Goal: Check status: Verify the current state of an ongoing process or item

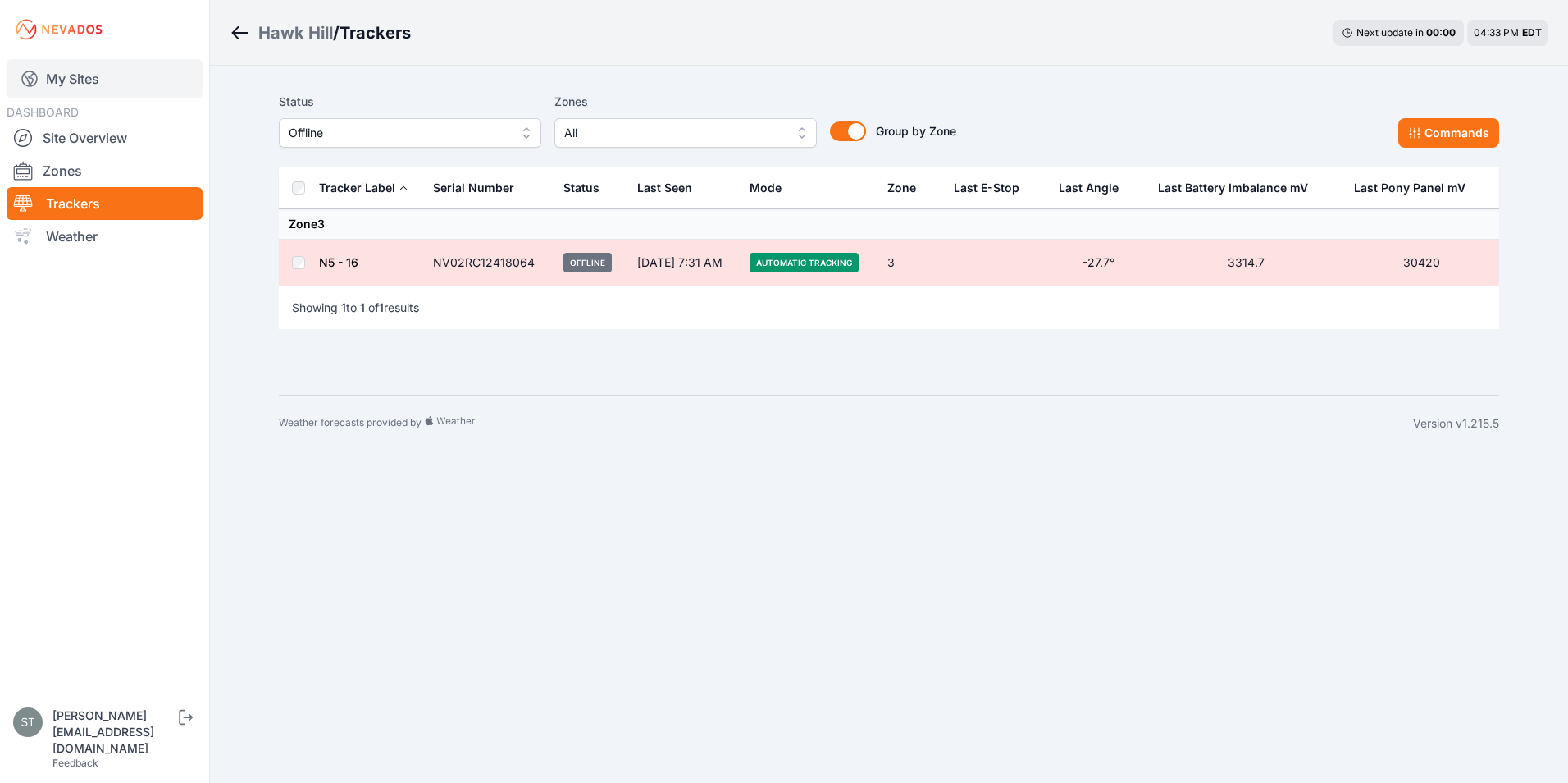
click at [60, 80] on link "My Sites" at bounding box center [105, 79] width 196 height 40
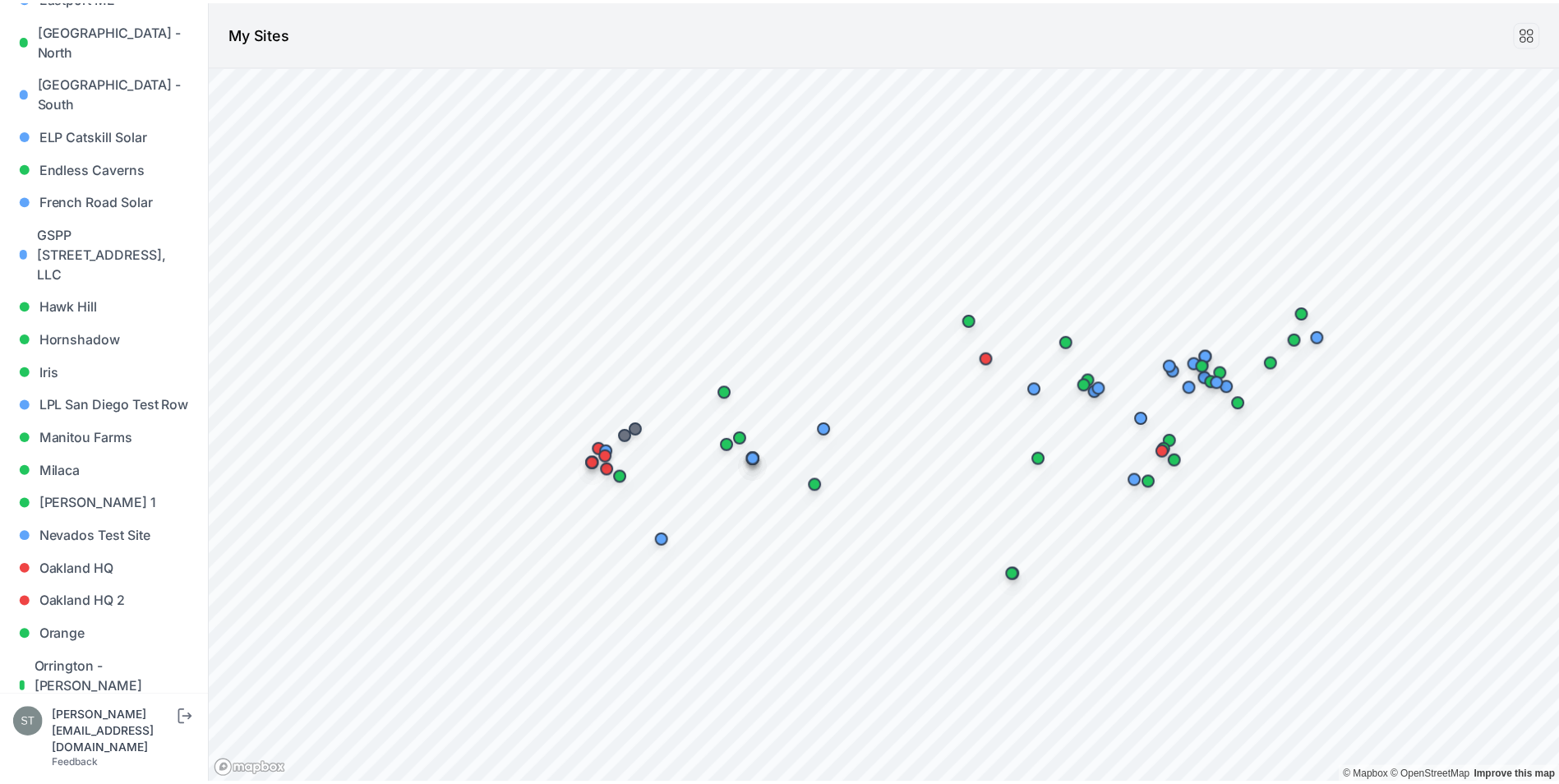
scroll to position [740, 0]
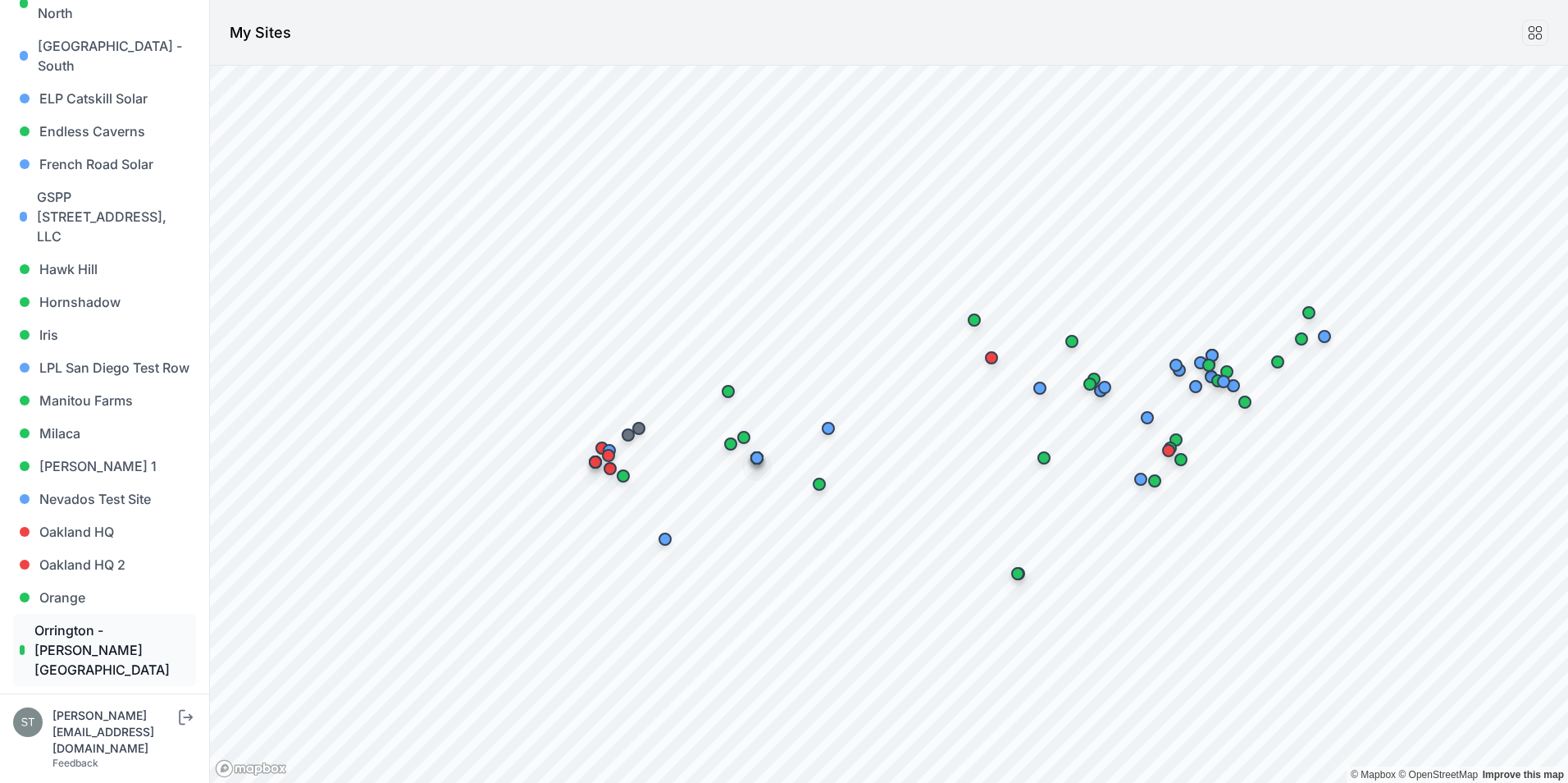
click at [105, 614] on link "Orrington - [PERSON_NAME][GEOGRAPHIC_DATA]" at bounding box center [105, 650] width 183 height 73
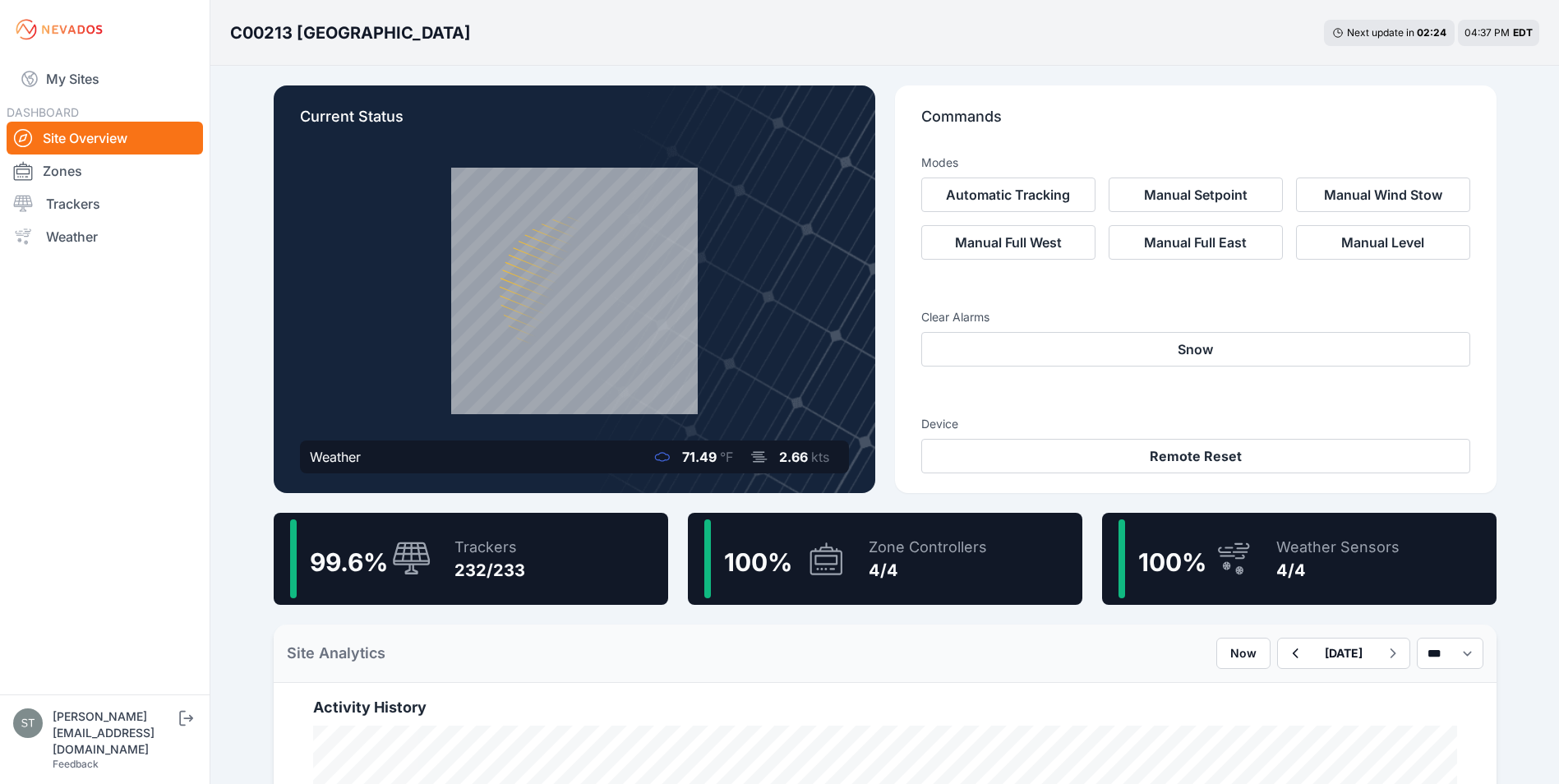
click at [438, 565] on div "Trackers 232/233" at bounding box center [481, 559] width 87 height 79
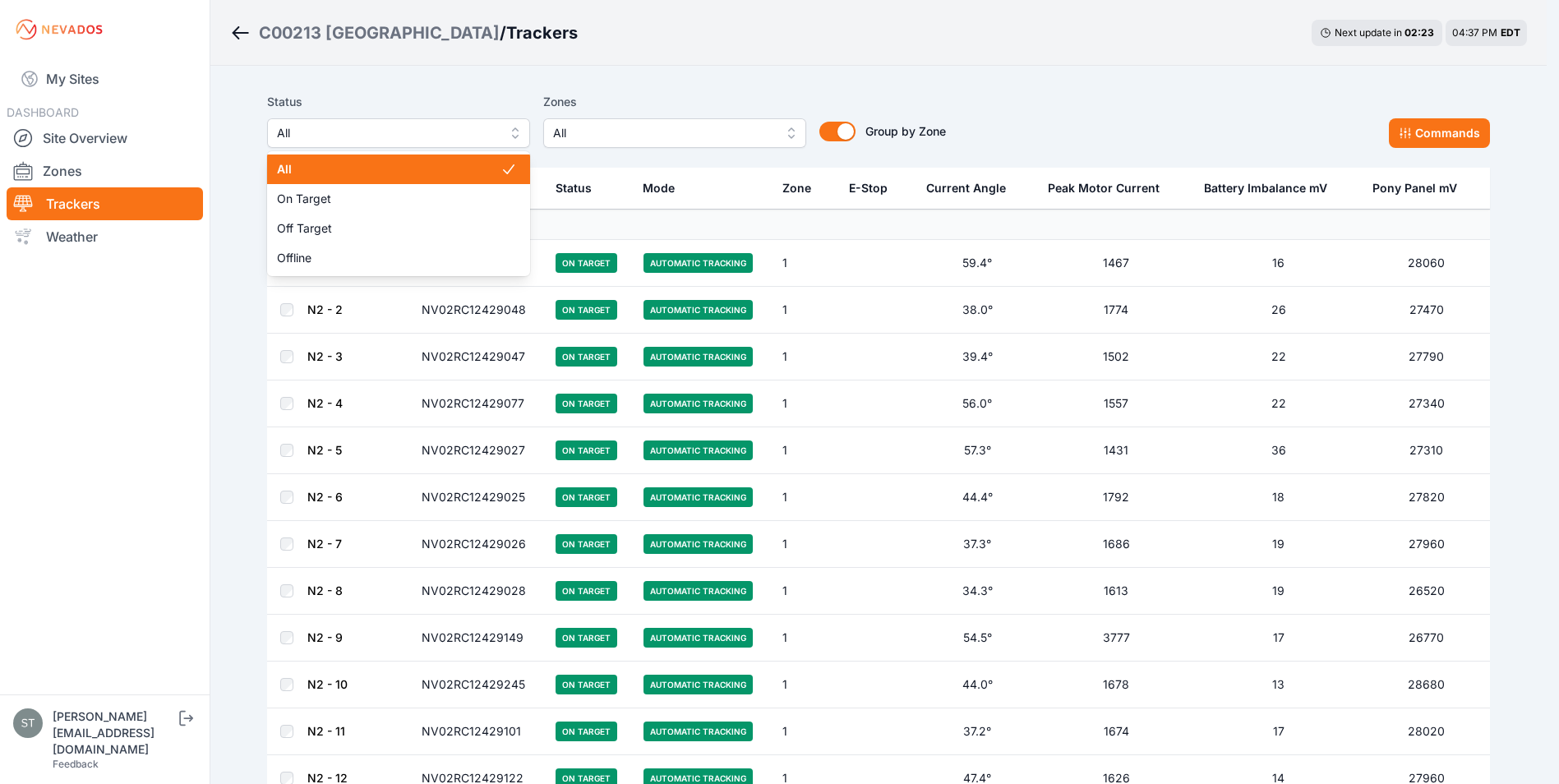
click at [402, 133] on span "All" at bounding box center [387, 133] width 220 height 20
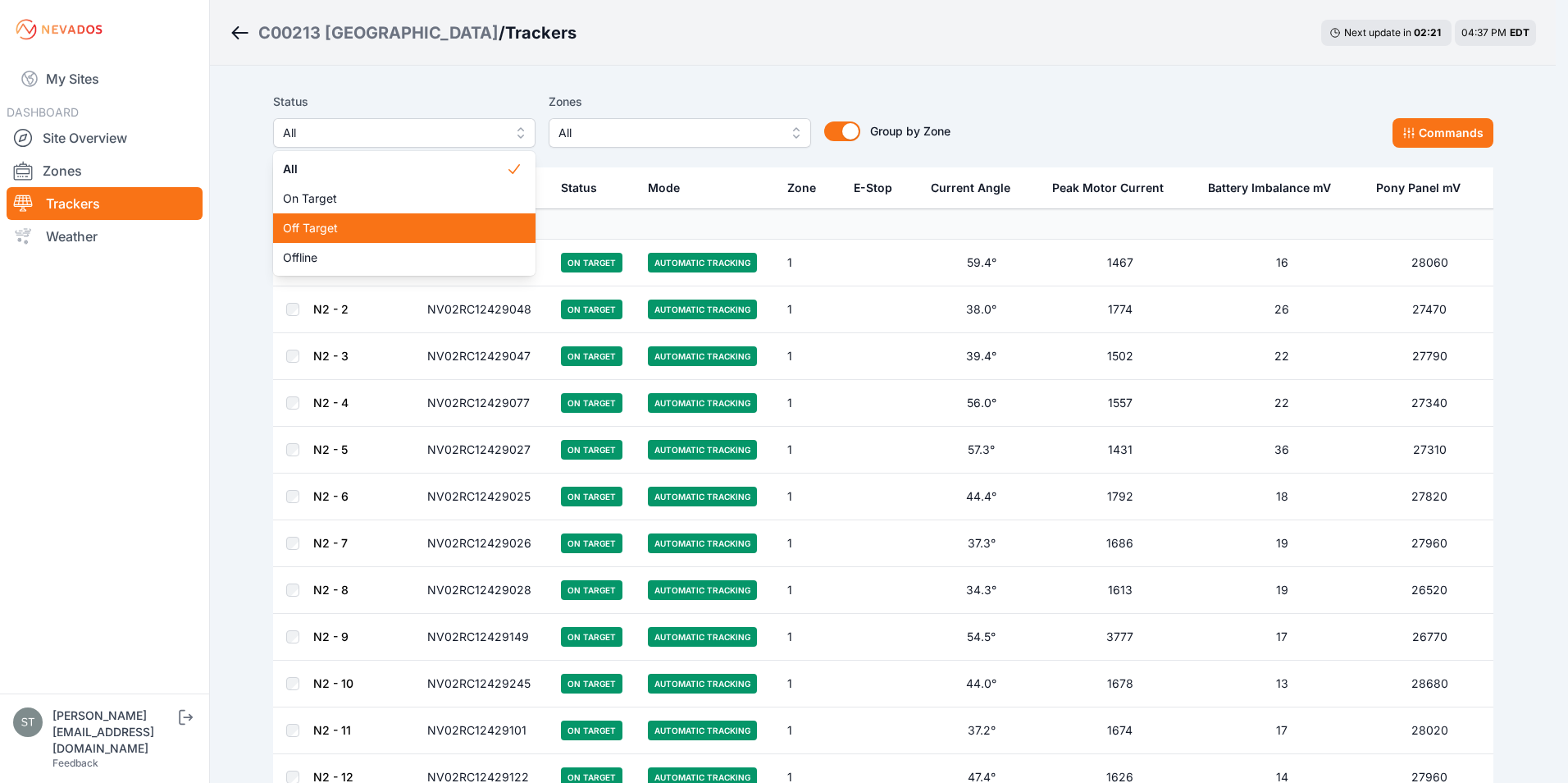
click at [311, 223] on span "Off Target" at bounding box center [395, 227] width 223 height 16
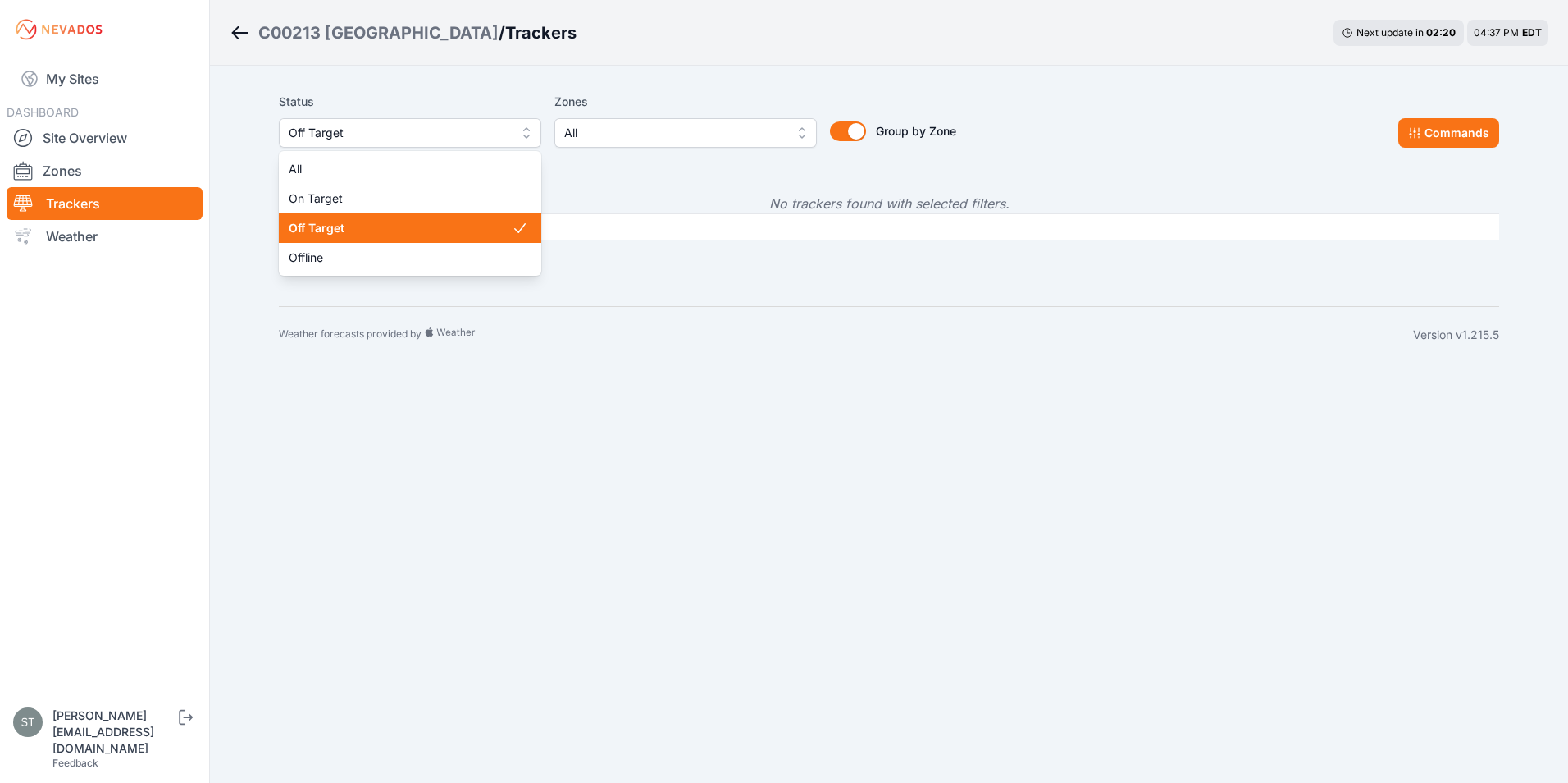
click at [397, 129] on span "Off Target" at bounding box center [398, 133] width 219 height 20
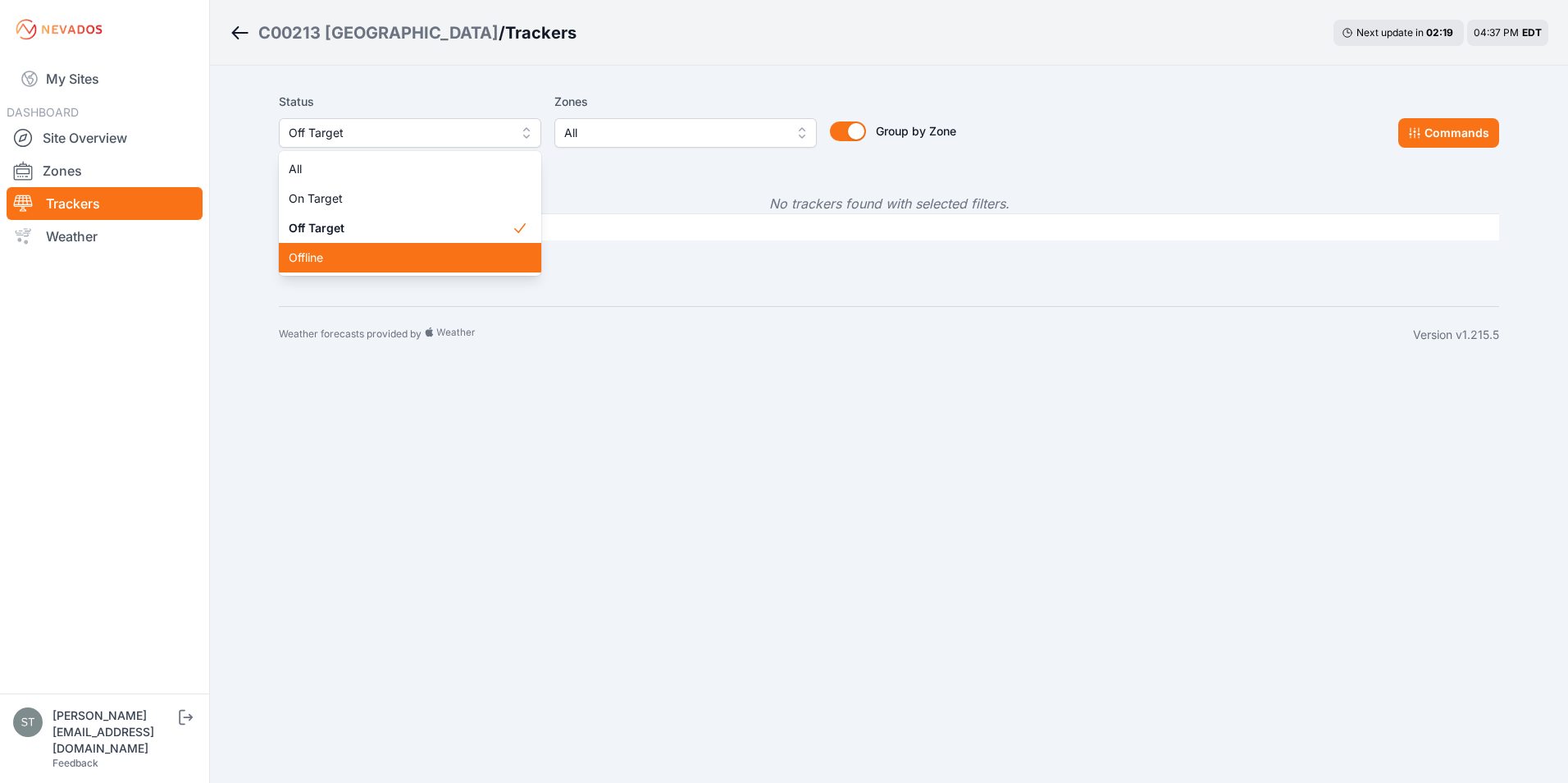
click at [317, 253] on span "Offline" at bounding box center [400, 257] width 223 height 16
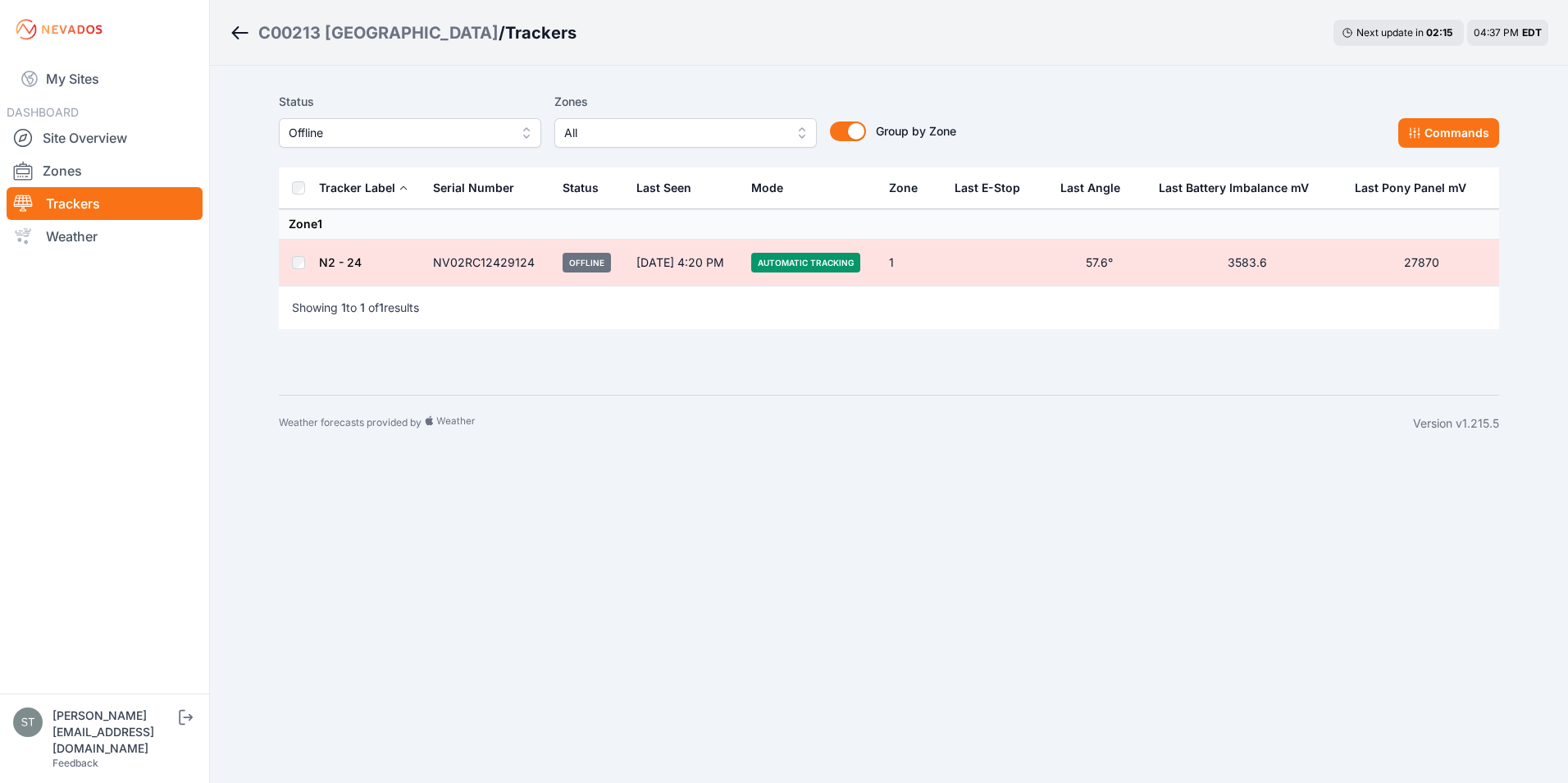
click at [337, 258] on link "N2 - 24" at bounding box center [340, 262] width 42 height 14
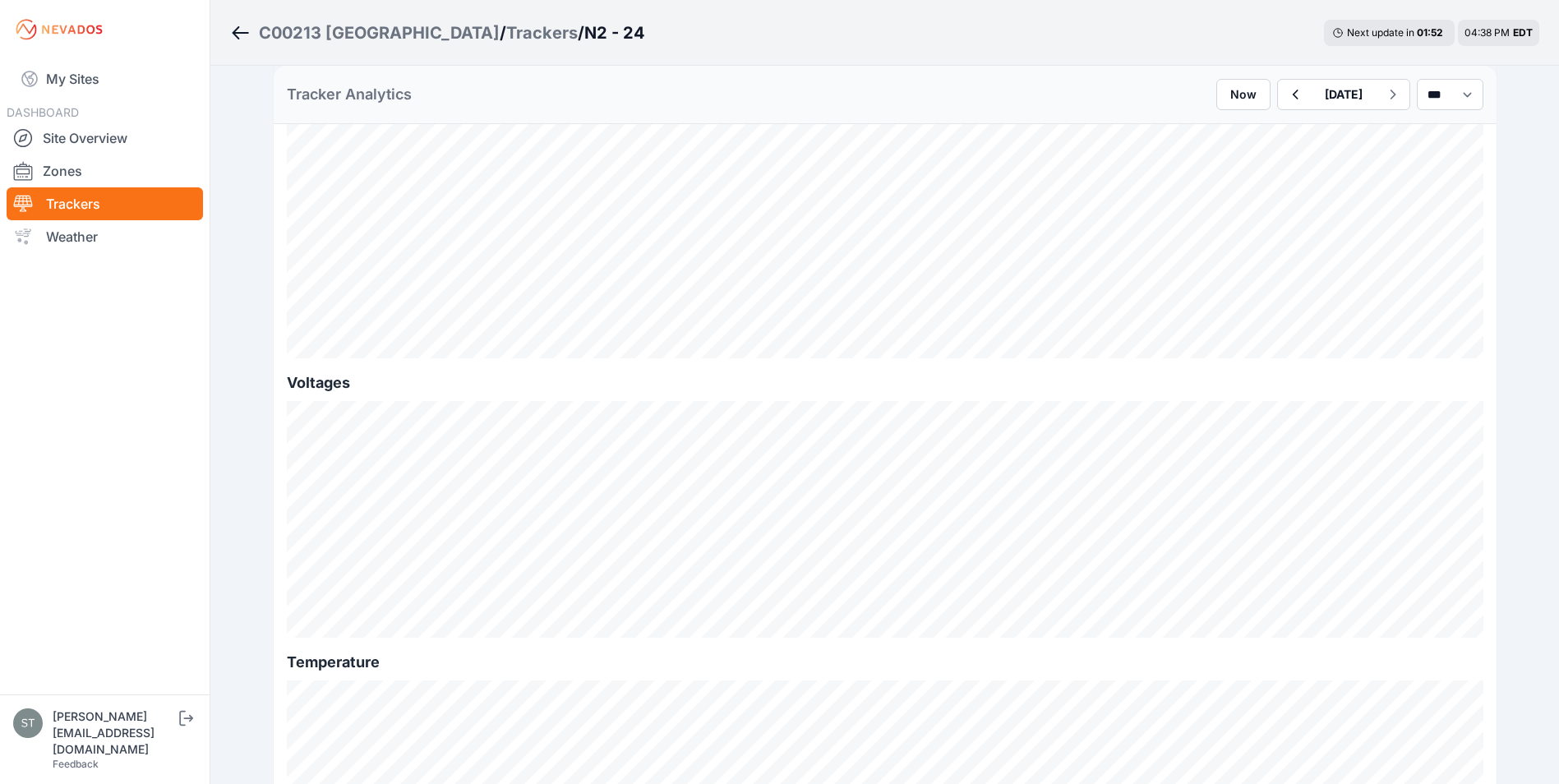
scroll to position [1463, 0]
click at [1284, 94] on icon "button" at bounding box center [1295, 94] width 21 height 20
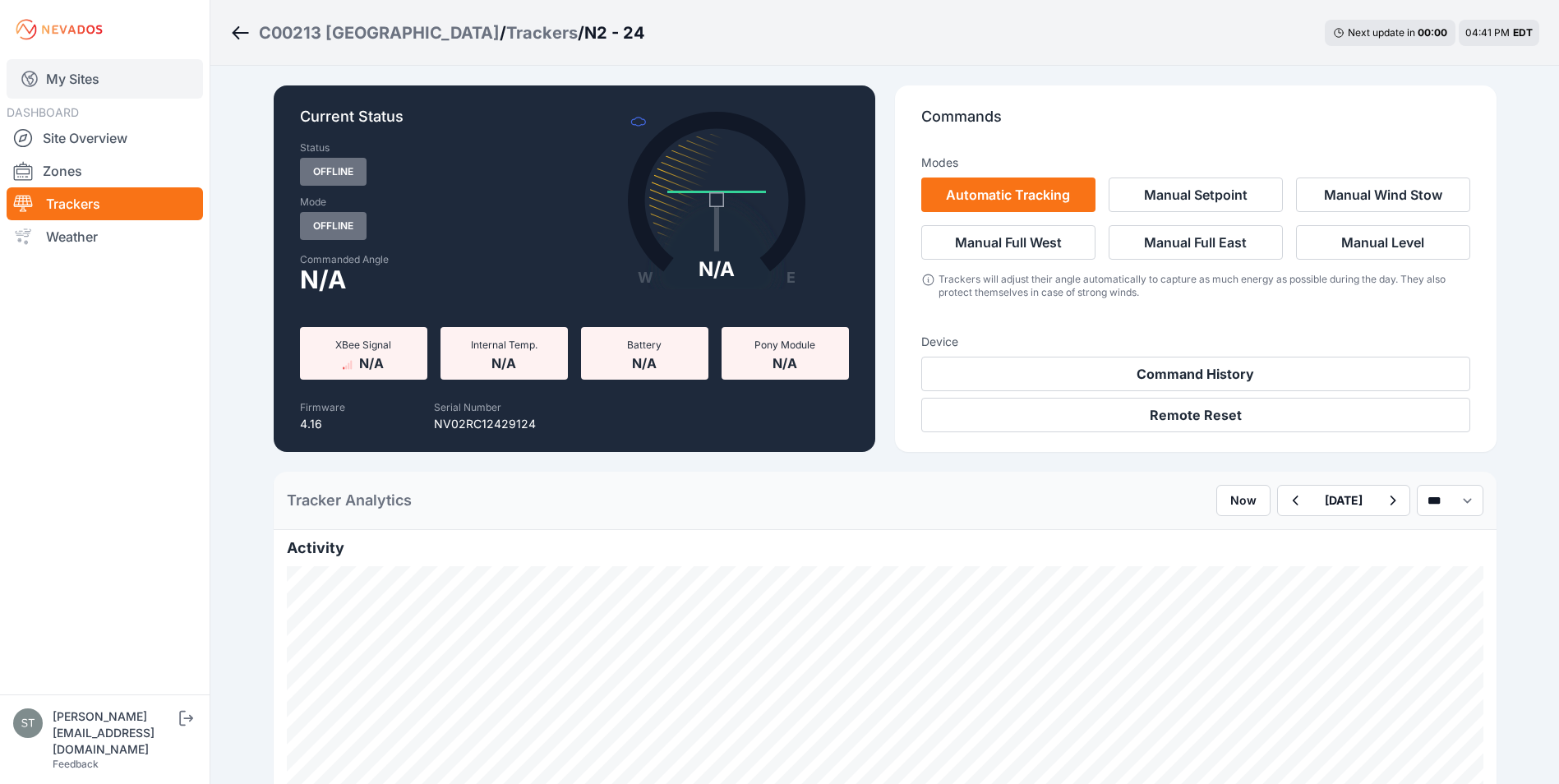
click at [59, 76] on link "My Sites" at bounding box center [105, 79] width 196 height 40
